Goal: Navigation & Orientation: Find specific page/section

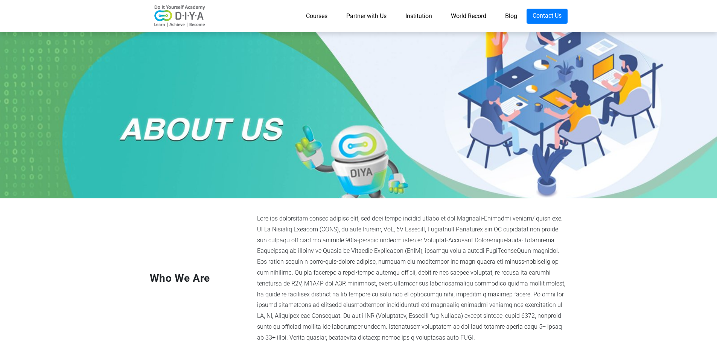
click at [472, 18] on link "World Record" at bounding box center [468, 16] width 54 height 15
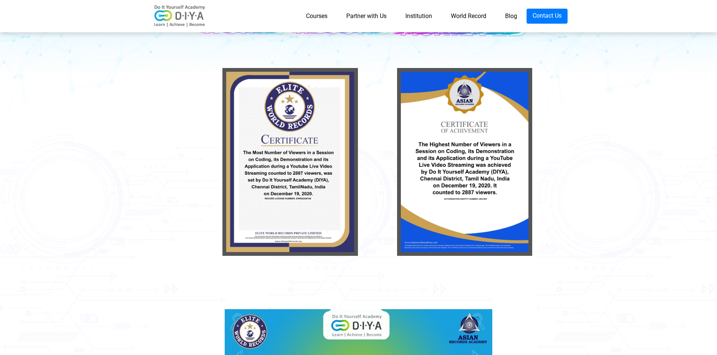
scroll to position [101, 0]
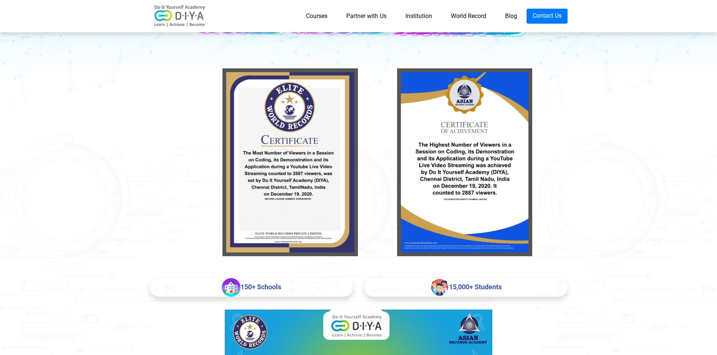
click at [381, 258] on div at bounding box center [358, 171] width 717 height 206
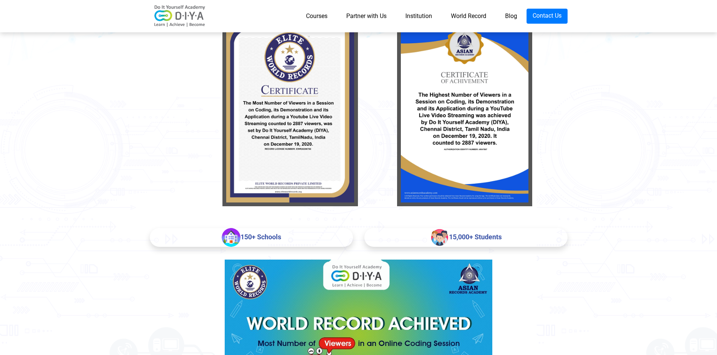
scroll to position [0, 0]
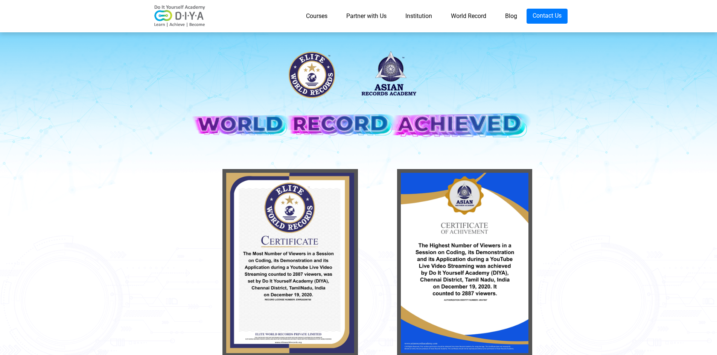
click at [410, 16] on link "Institution" at bounding box center [419, 16] width 46 height 15
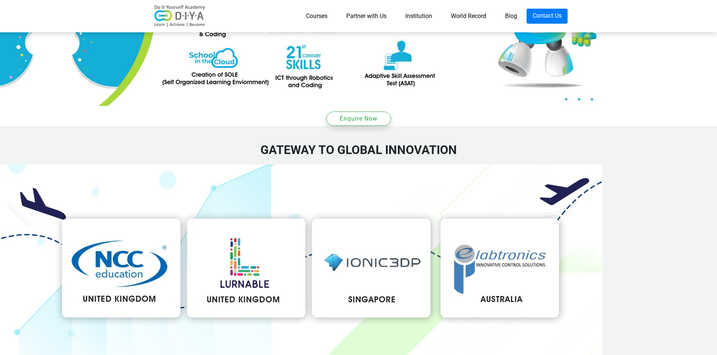
scroll to position [1158, 0]
